Goal: Use online tool/utility: Utilize a website feature to perform a specific function

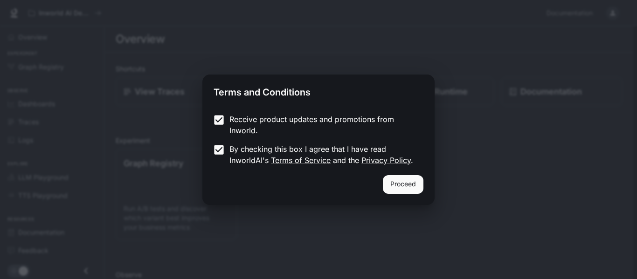
click at [386, 183] on button "Proceed" at bounding box center [403, 184] width 41 height 19
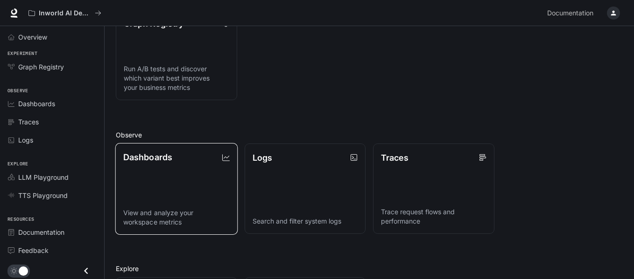
scroll to position [240, 0]
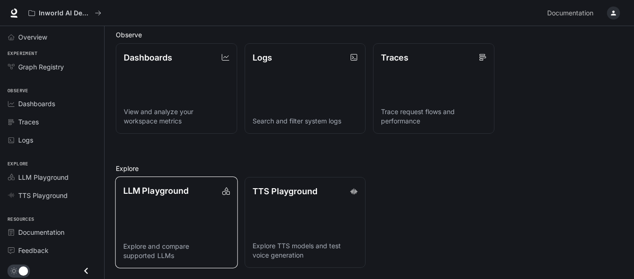
click at [185, 209] on link "LLM Playground Explore and compare supported LLMs" at bounding box center [176, 223] width 122 height 92
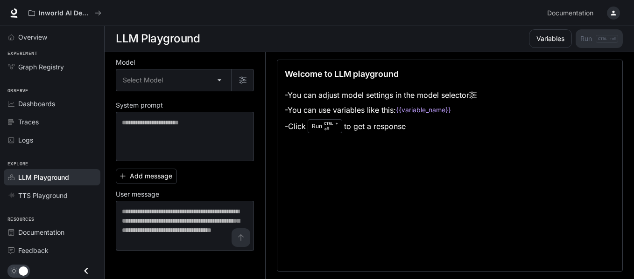
scroll to position [0, 0]
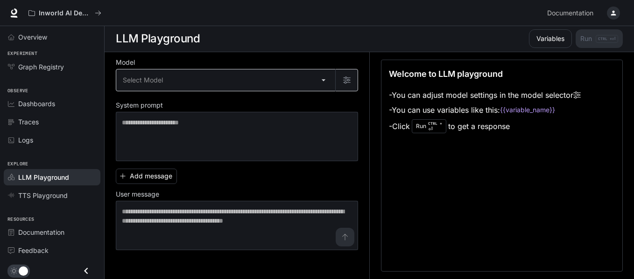
click at [176, 78] on body "Skip to main content Inworld AI Demos Documentation Documentation Portal Overvi…" at bounding box center [317, 140] width 634 height 280
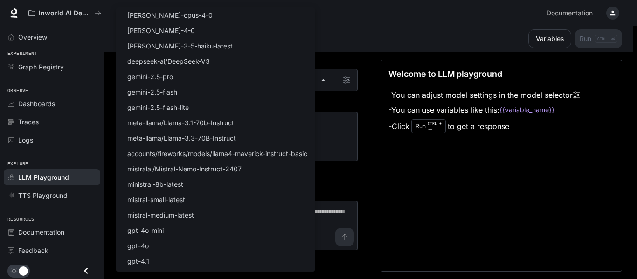
click at [346, 106] on div at bounding box center [318, 139] width 637 height 279
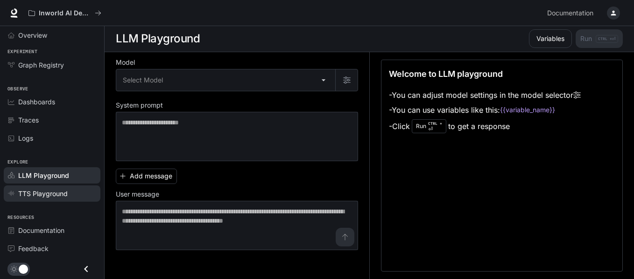
click at [55, 192] on span "TTS Playground" at bounding box center [42, 194] width 49 height 10
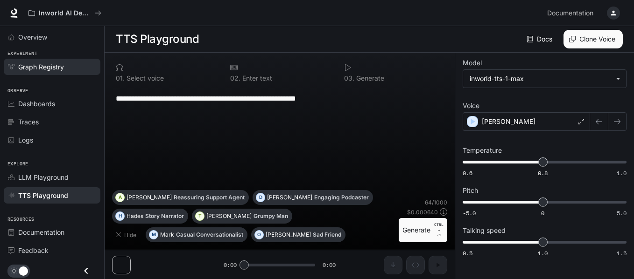
click at [39, 66] on span "Graph Registry" at bounding box center [41, 67] width 46 height 10
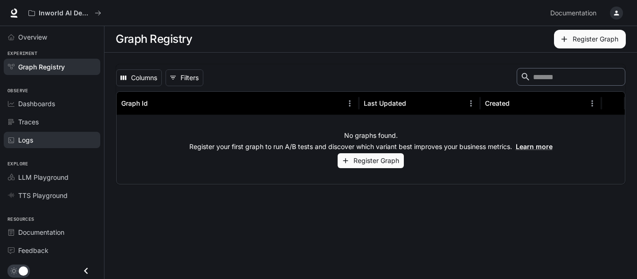
click at [20, 144] on span "Logs" at bounding box center [25, 140] width 15 height 10
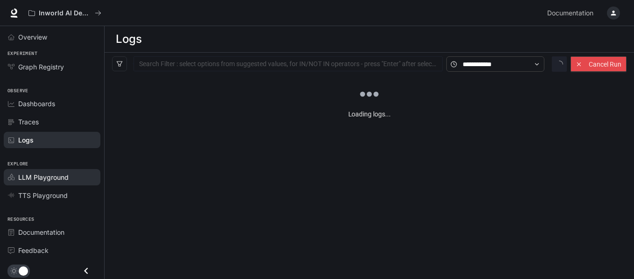
scroll to position [2, 0]
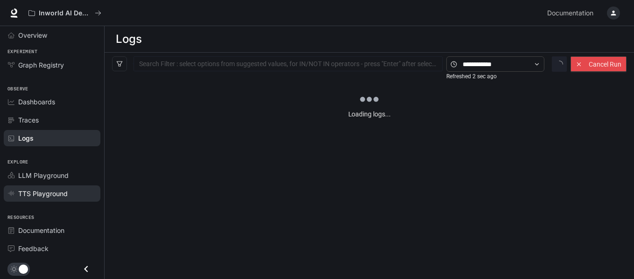
click at [46, 190] on span "TTS Playground" at bounding box center [42, 194] width 49 height 10
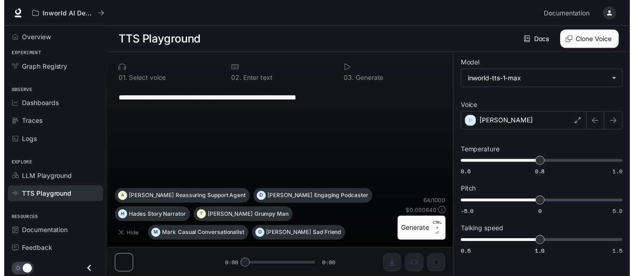
scroll to position [0, 0]
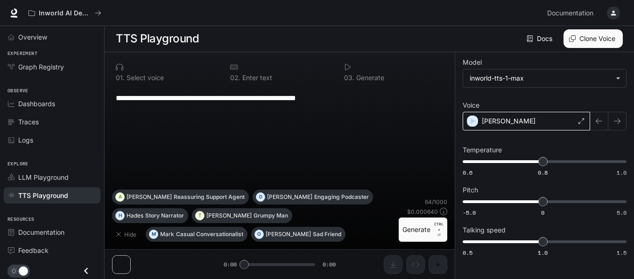
click at [527, 114] on div "[PERSON_NAME]" at bounding box center [525, 121] width 127 height 19
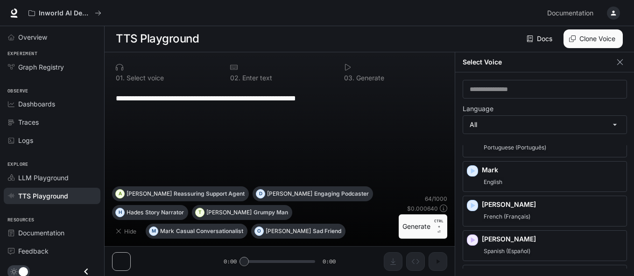
scroll to position [1213, 0]
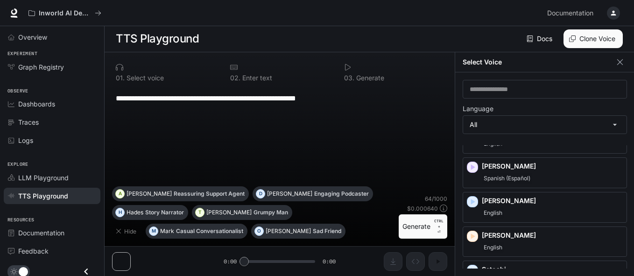
click at [406, 166] on div "**********" at bounding box center [279, 136] width 335 height 99
click at [410, 223] on button "Generate CTRL + ⏎" at bounding box center [422, 226] width 49 height 24
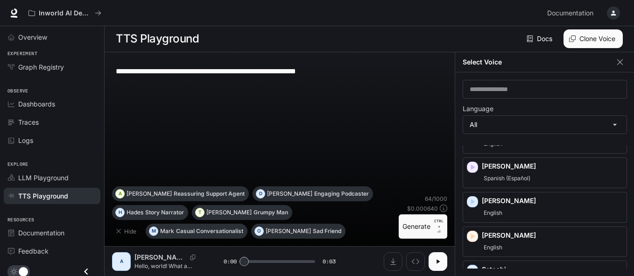
click at [441, 262] on icon "button" at bounding box center [437, 261] width 7 height 7
type input "*"
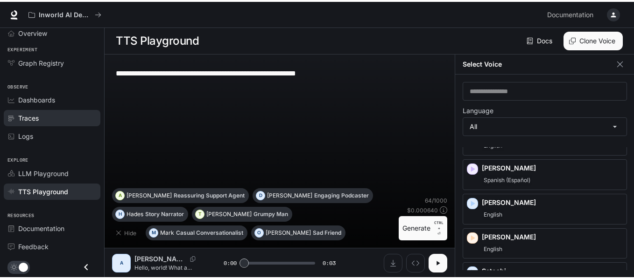
scroll to position [0, 0]
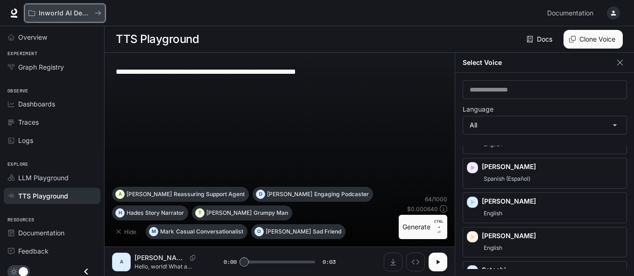
click at [104, 14] on button "Inworld AI Demos" at bounding box center [64, 13] width 81 height 19
